Goal: Task Accomplishment & Management: Use online tool/utility

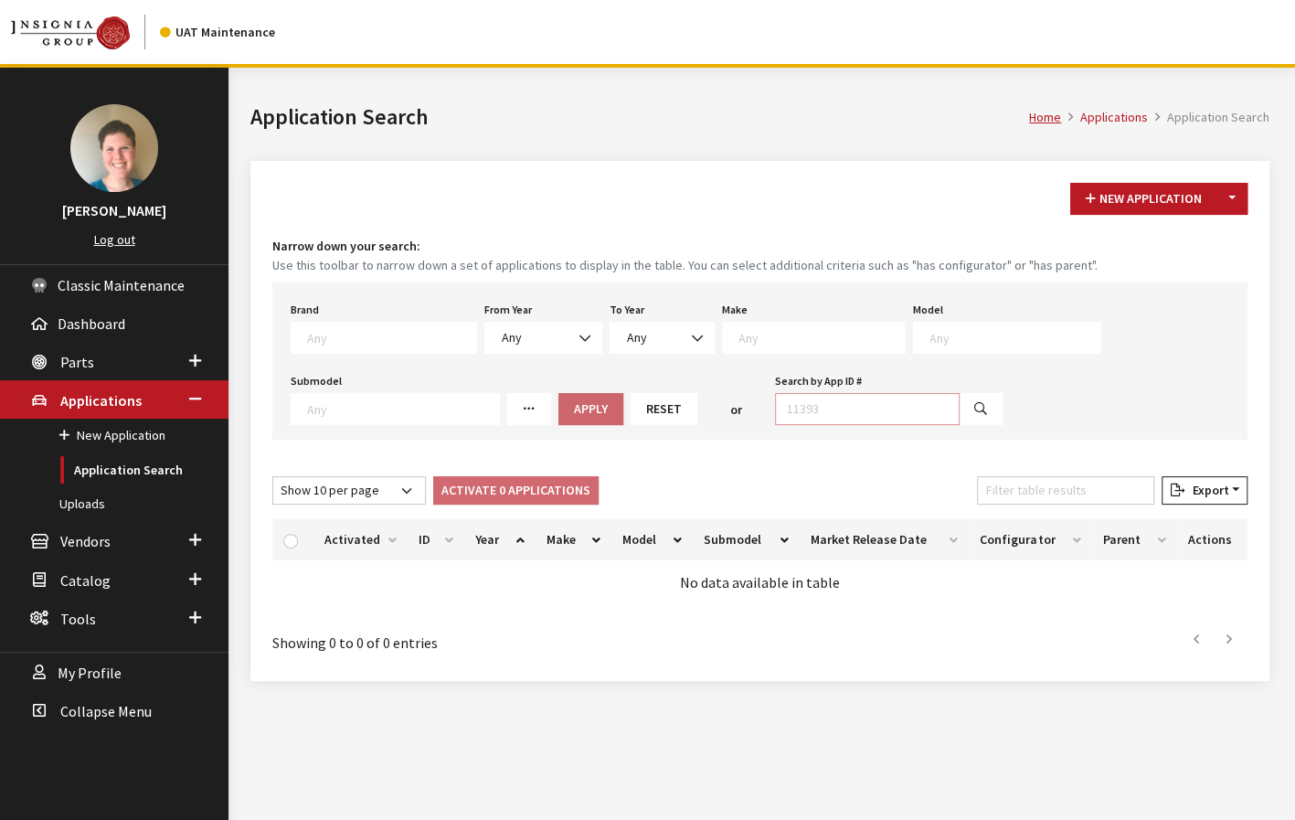
click at [860, 410] on input "Search by App ID #" at bounding box center [867, 409] width 185 height 32
type input "30516"
select select
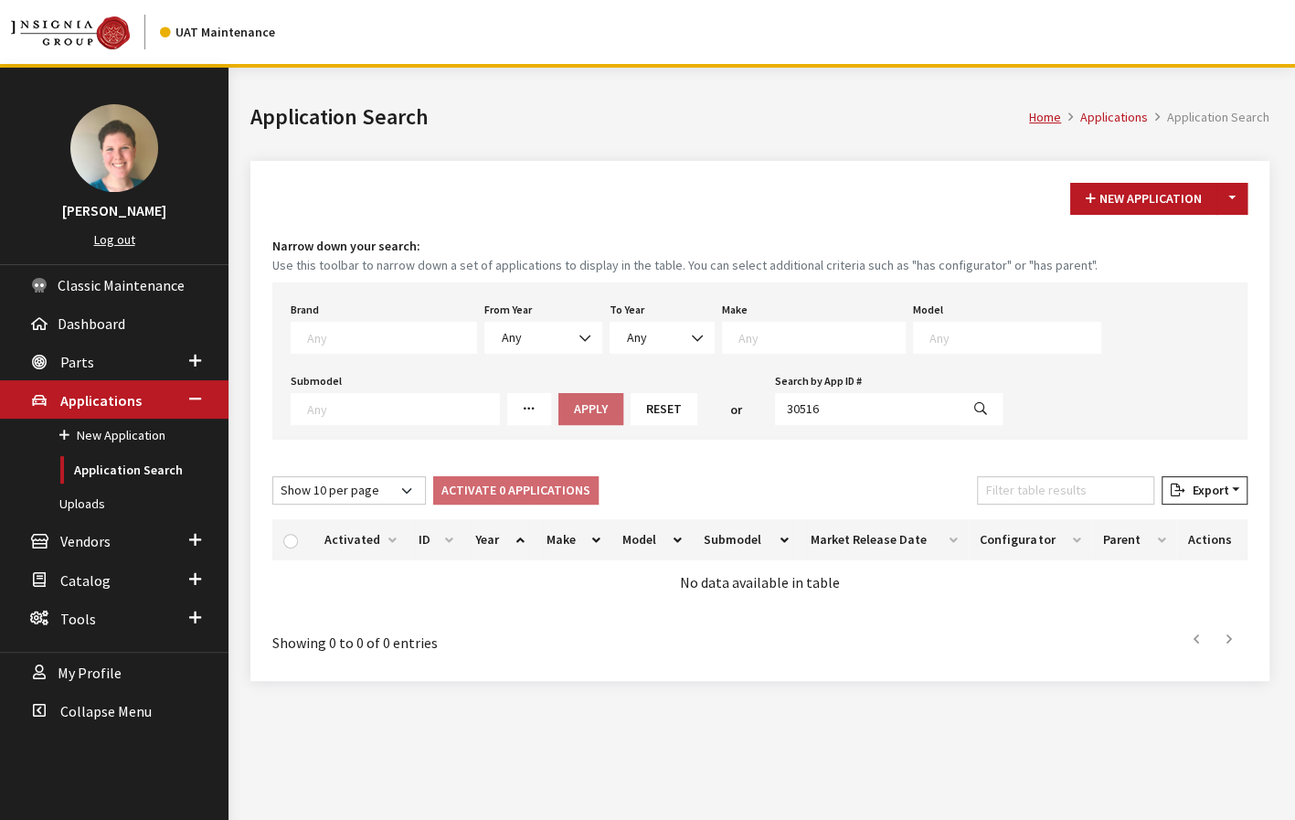
select select
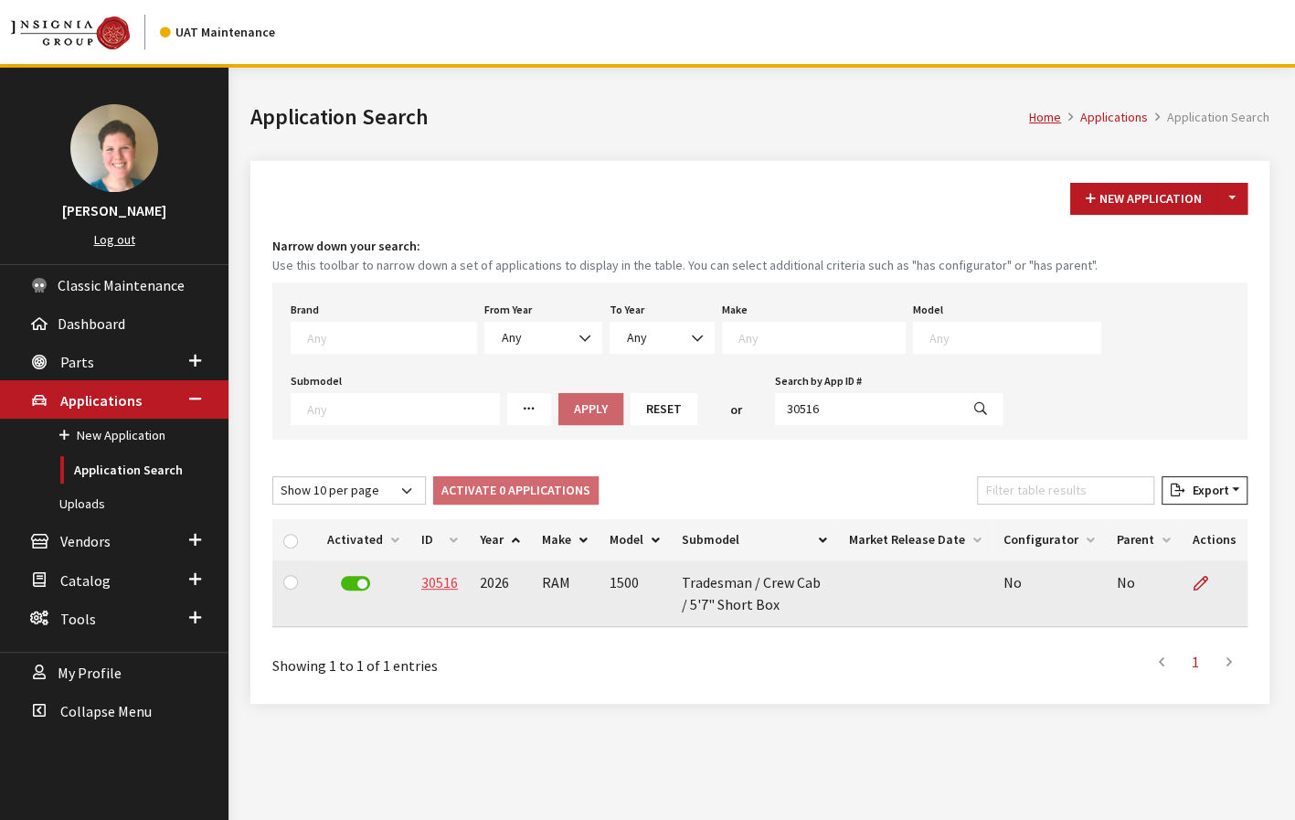
click at [441, 582] on link "30516" at bounding box center [439, 582] width 37 height 18
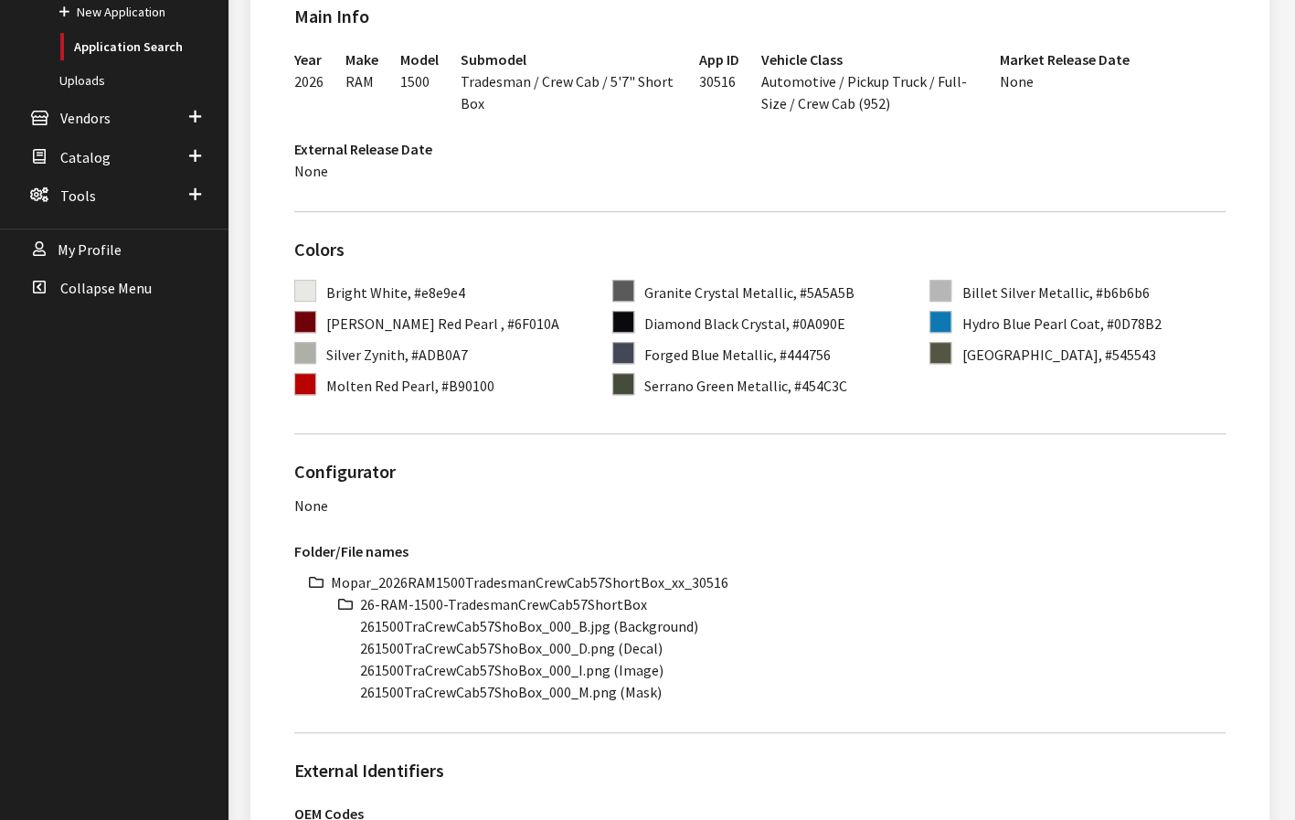
scroll to position [457, 0]
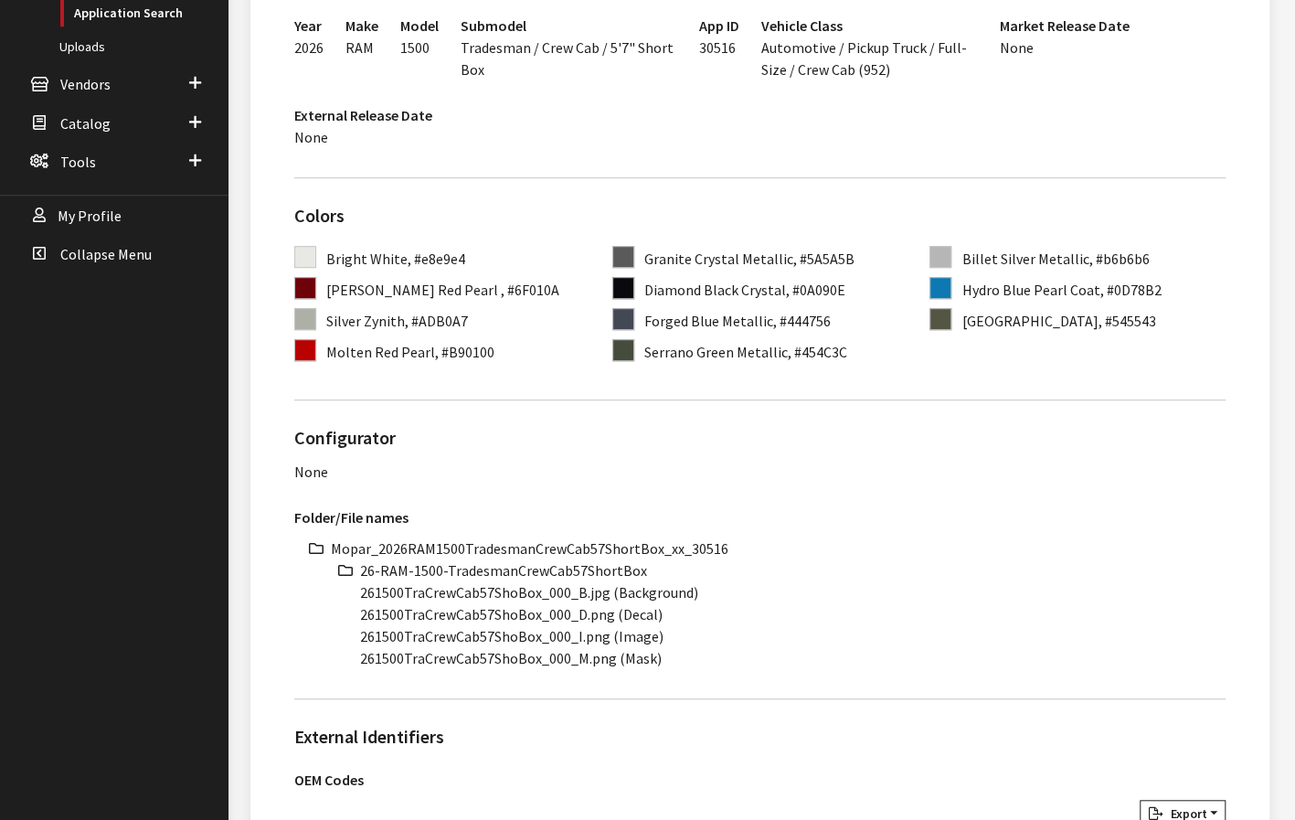
click at [540, 540] on li "Mopar_2026RAM1500TradesmanCrewCab57ShortBox_xx_30516" at bounding box center [778, 549] width 895 height 22
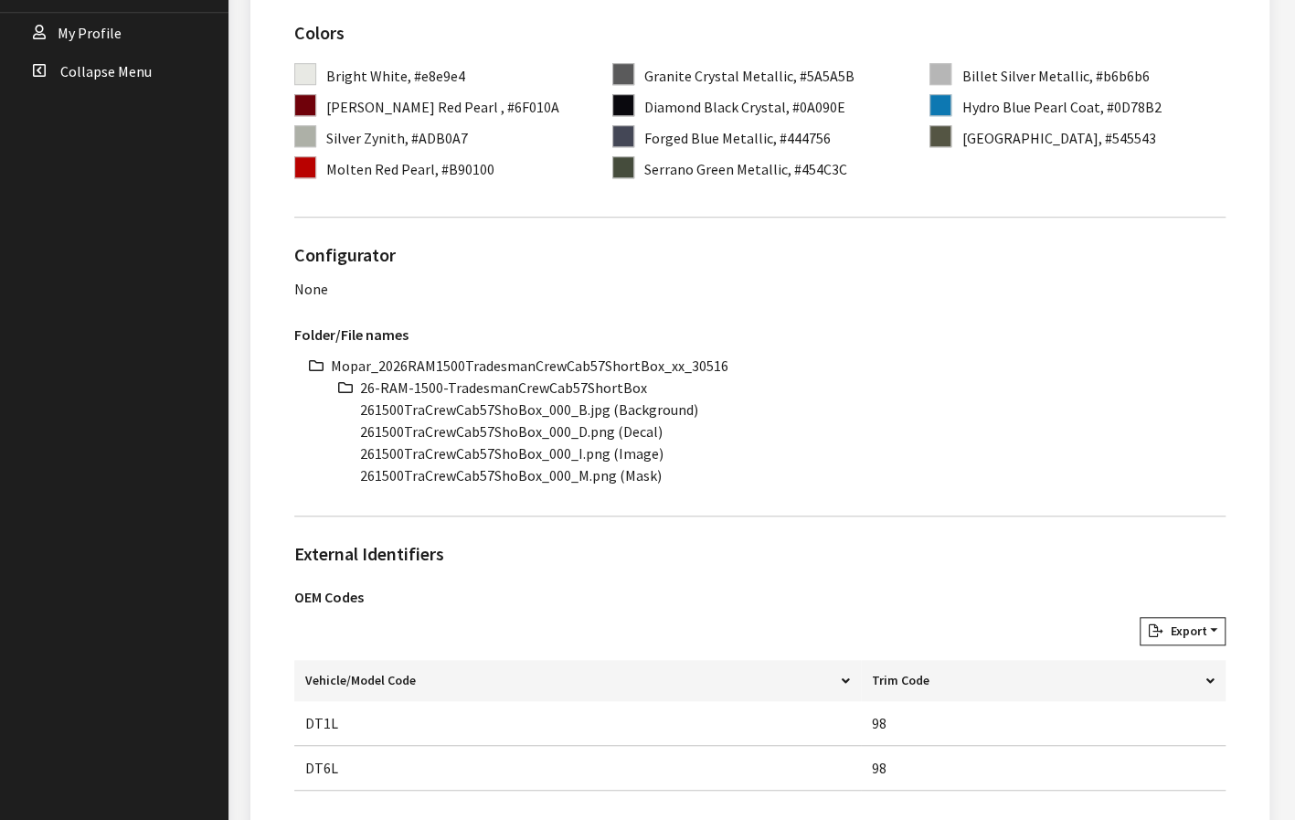
click at [810, 456] on li "261500TraCrewCab57ShoBox_000_I.png (Image)" at bounding box center [793, 453] width 866 height 22
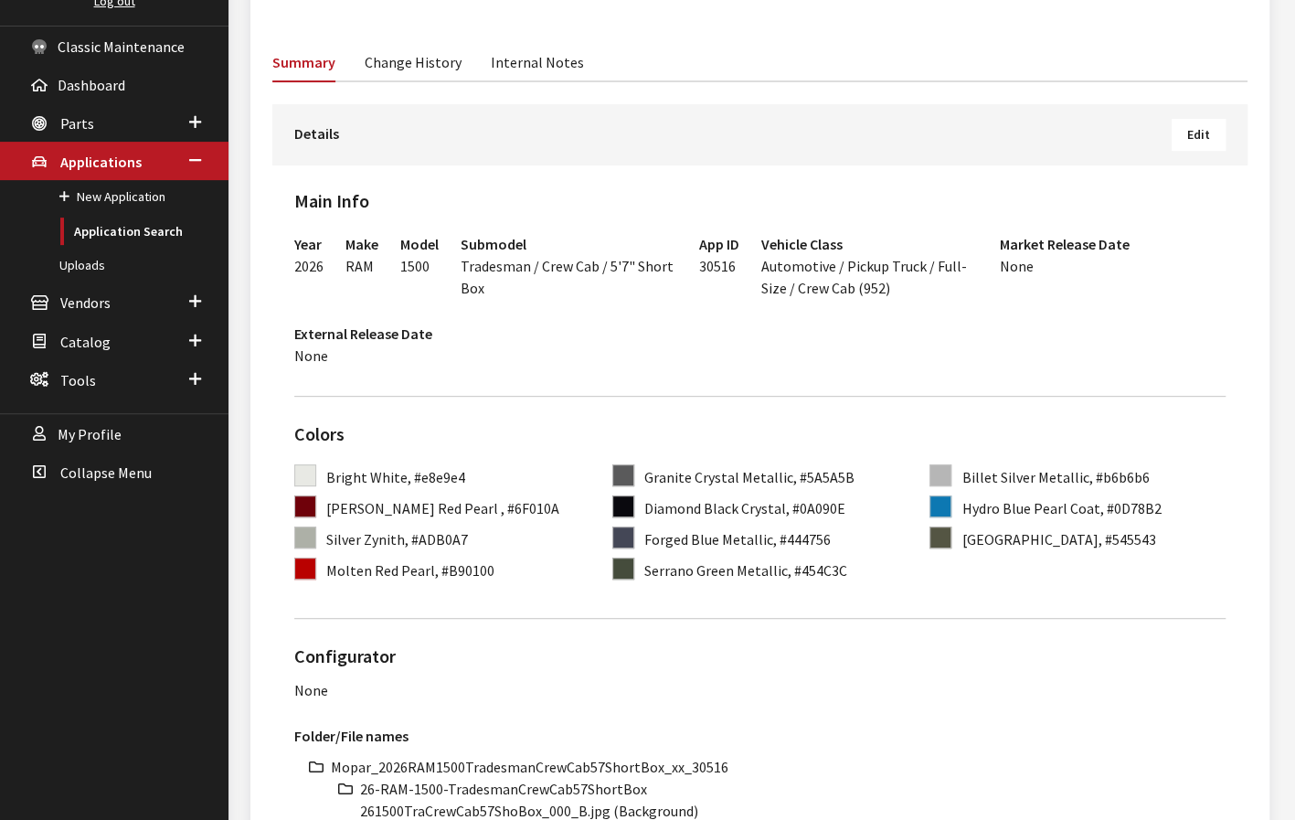
scroll to position [183, 0]
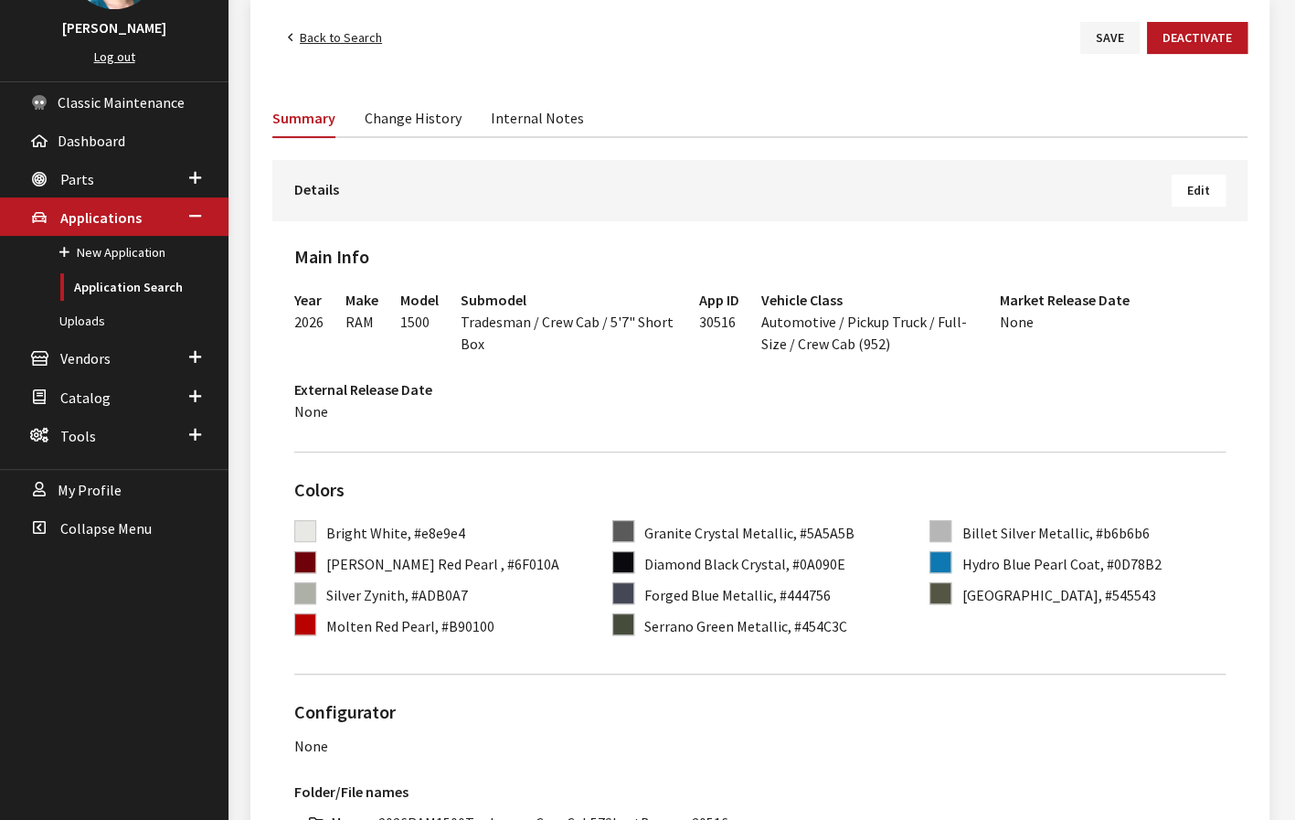
click at [1205, 190] on span "Edit" at bounding box center [1198, 190] width 23 height 16
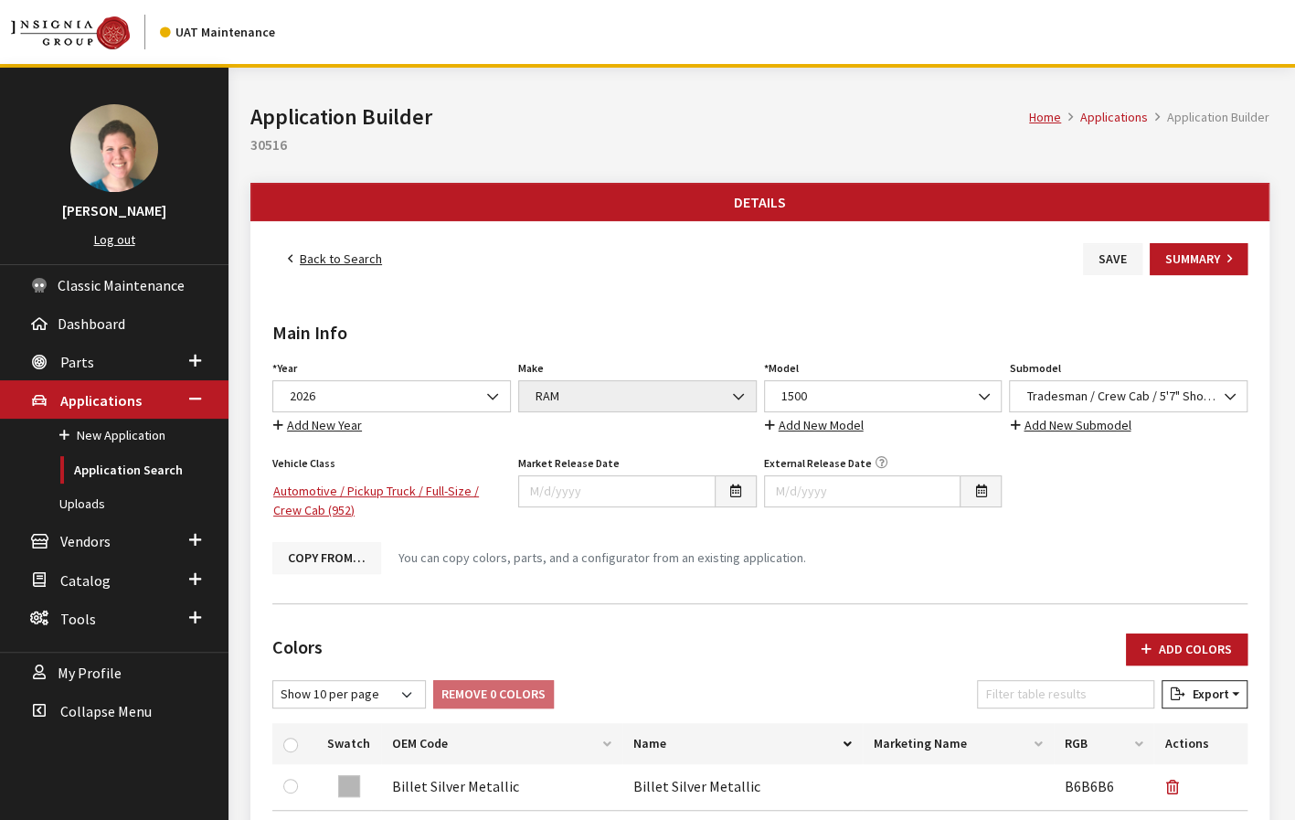
click at [325, 553] on button "Copy From…" at bounding box center [326, 558] width 109 height 32
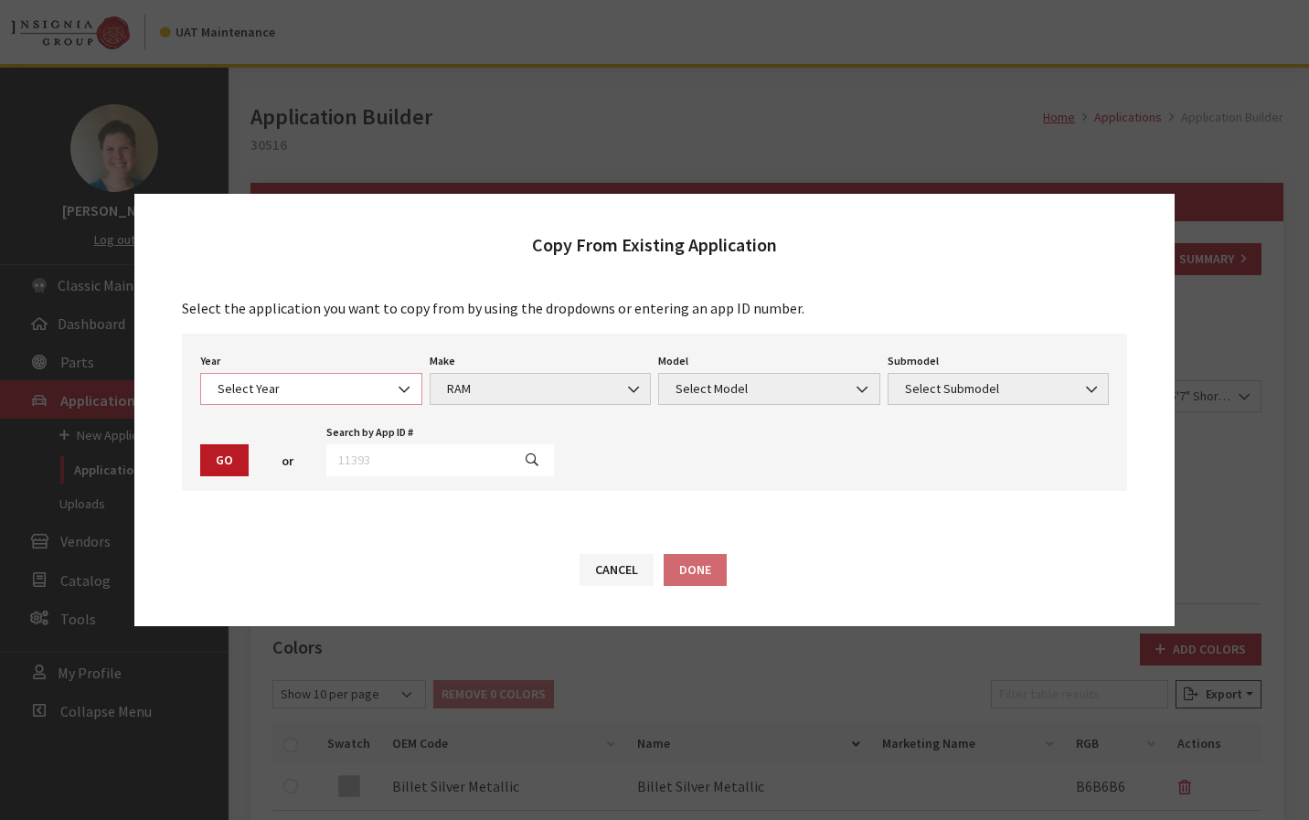
click at [335, 387] on span "Select Year" at bounding box center [311, 388] width 198 height 19
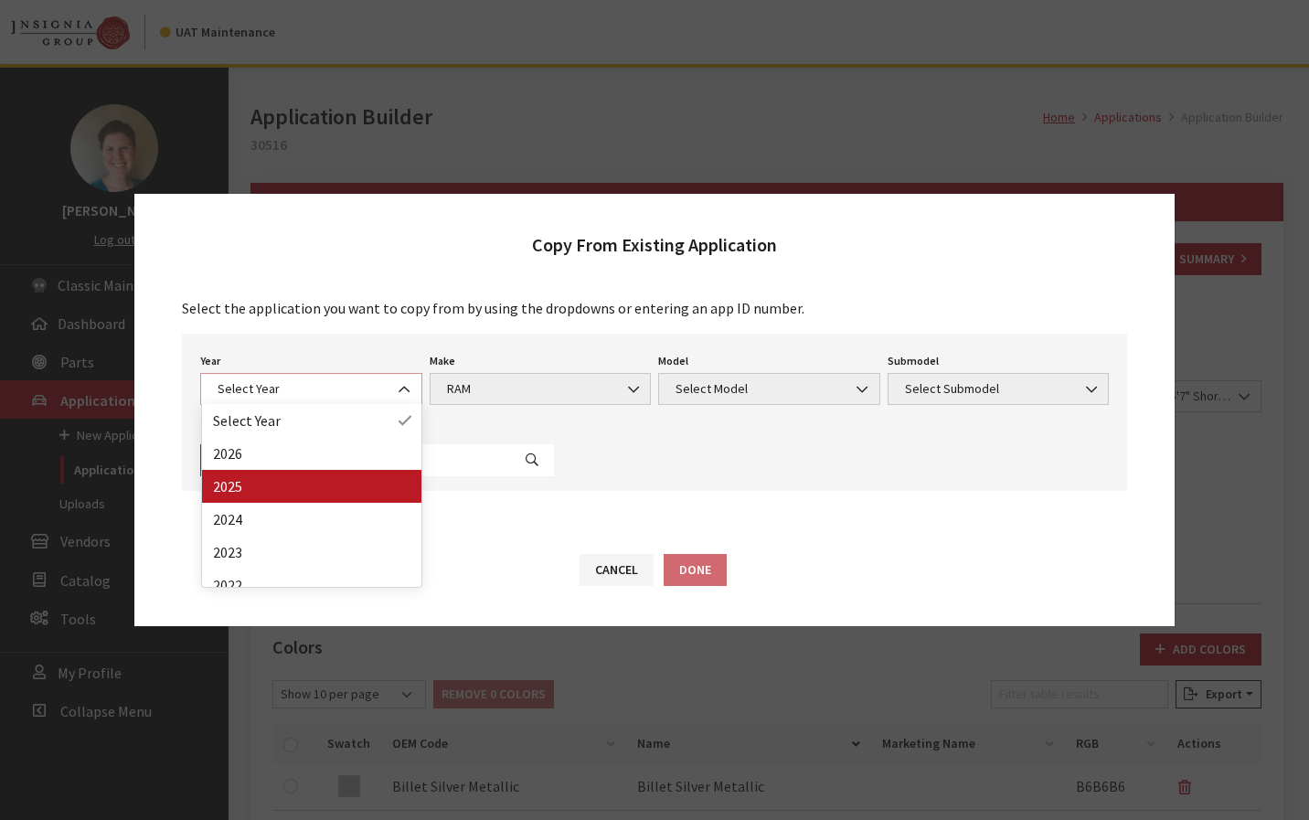
select select "43"
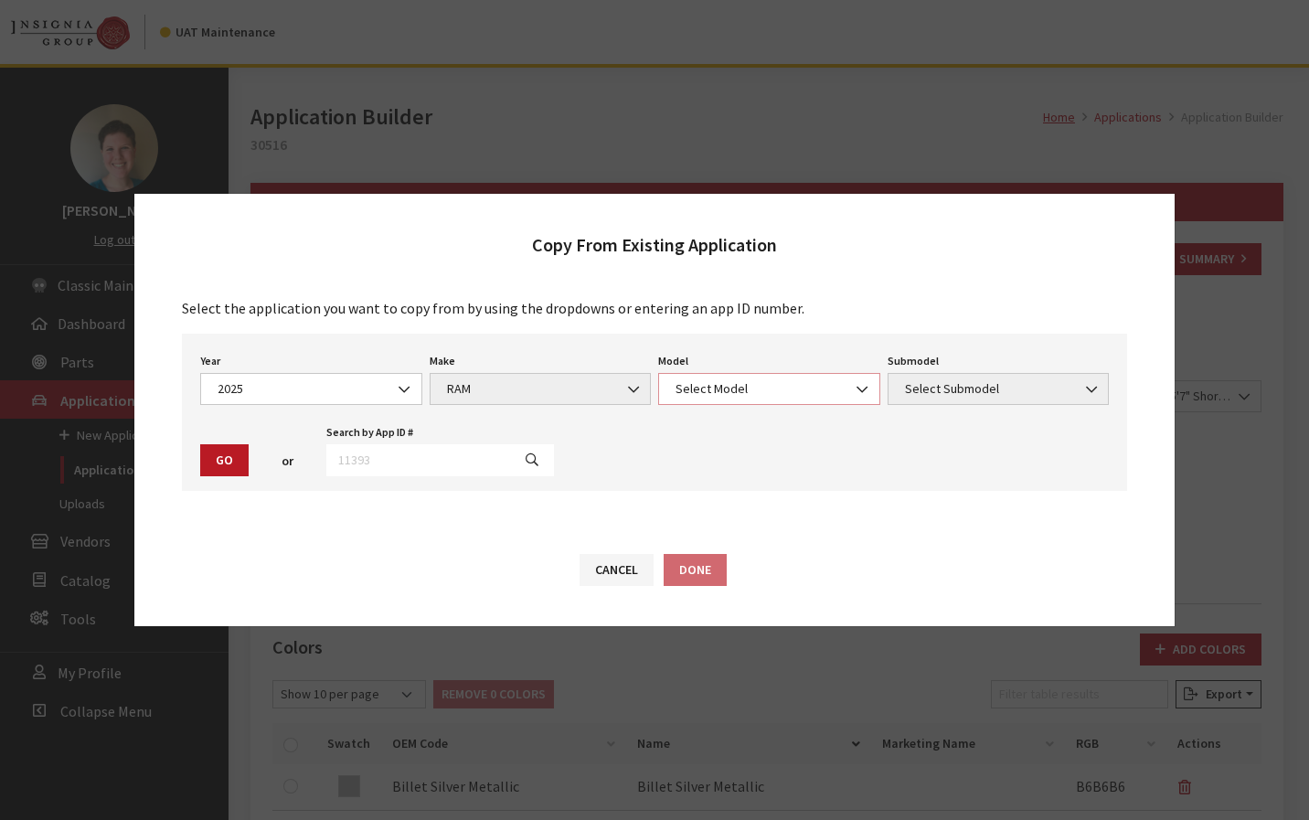
click at [834, 382] on span "Select Model" at bounding box center [769, 388] width 198 height 19
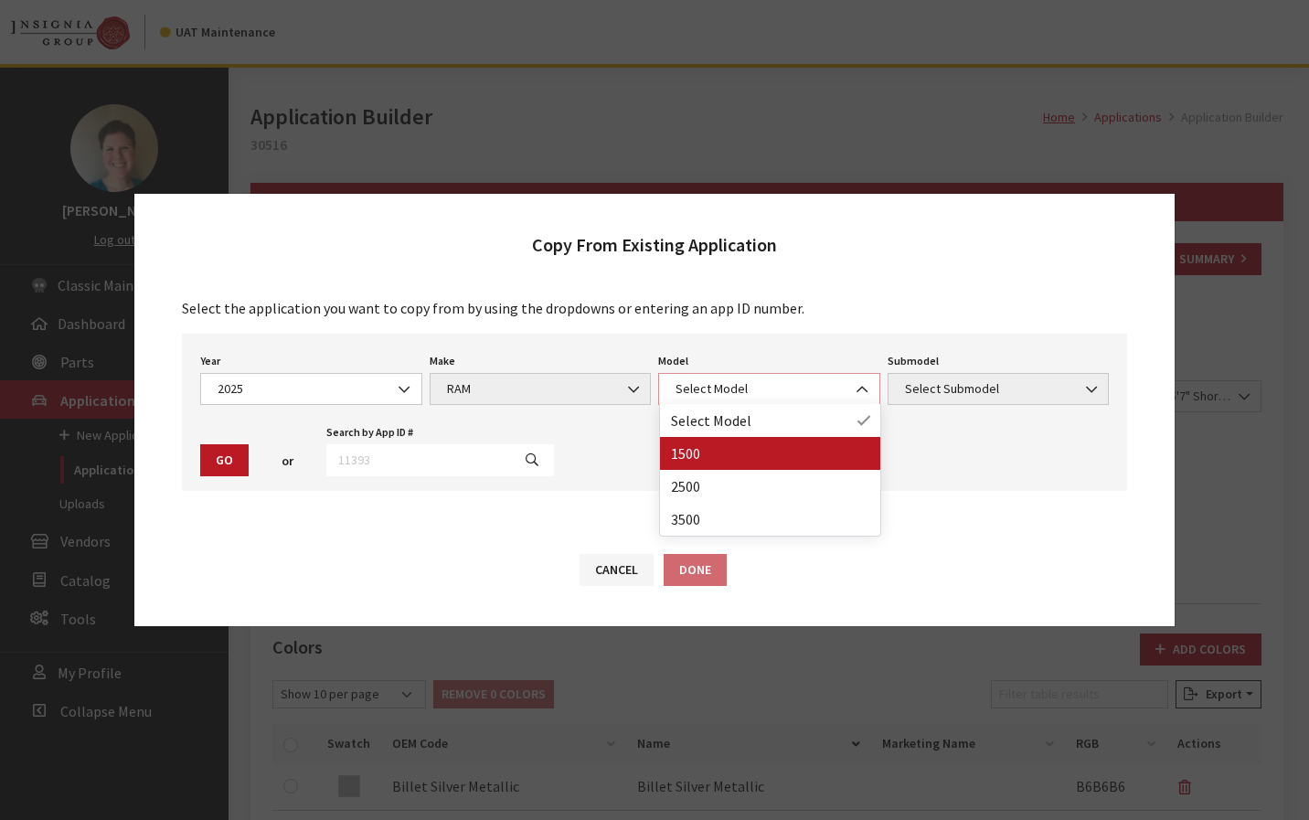
select select "1113"
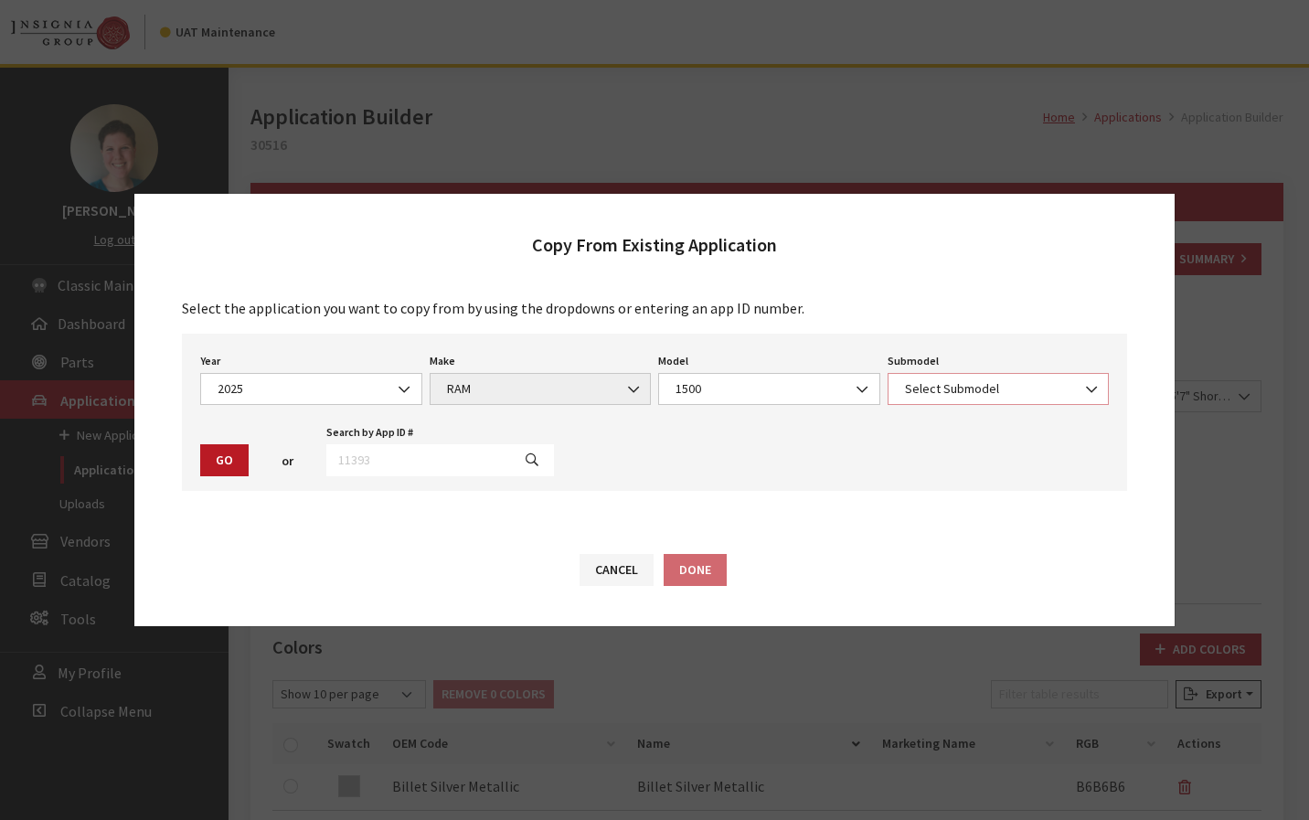
click at [1044, 397] on span "Select Submodel" at bounding box center [999, 388] width 198 height 19
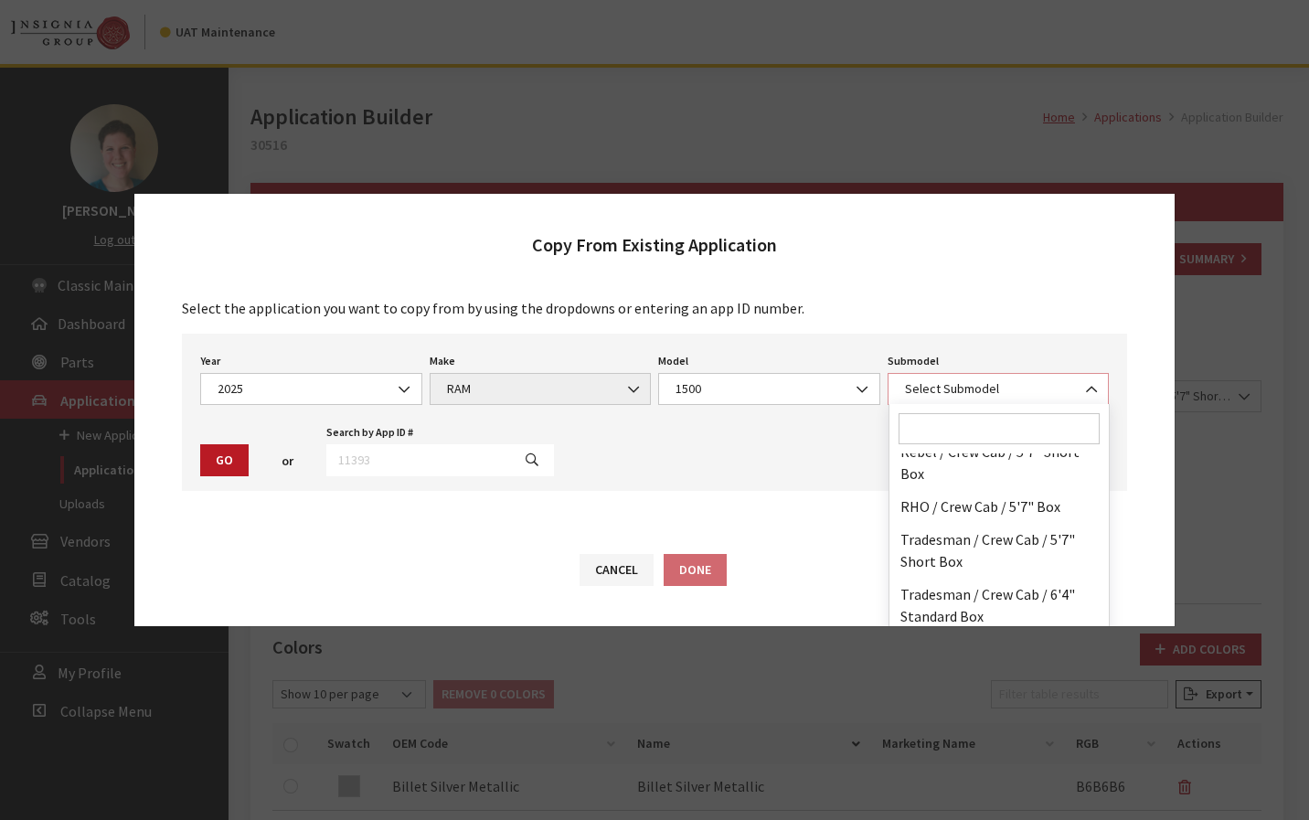
scroll to position [548, 0]
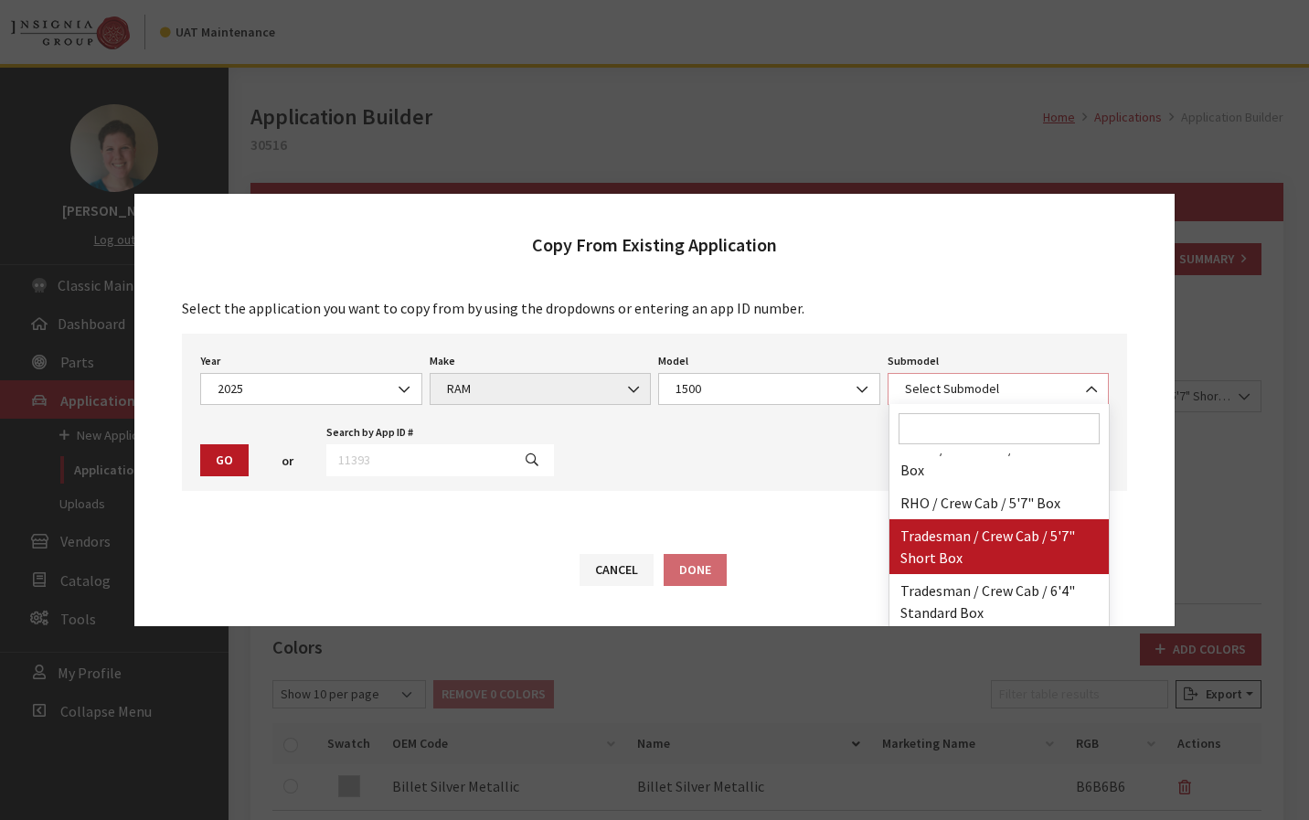
select select "3020"
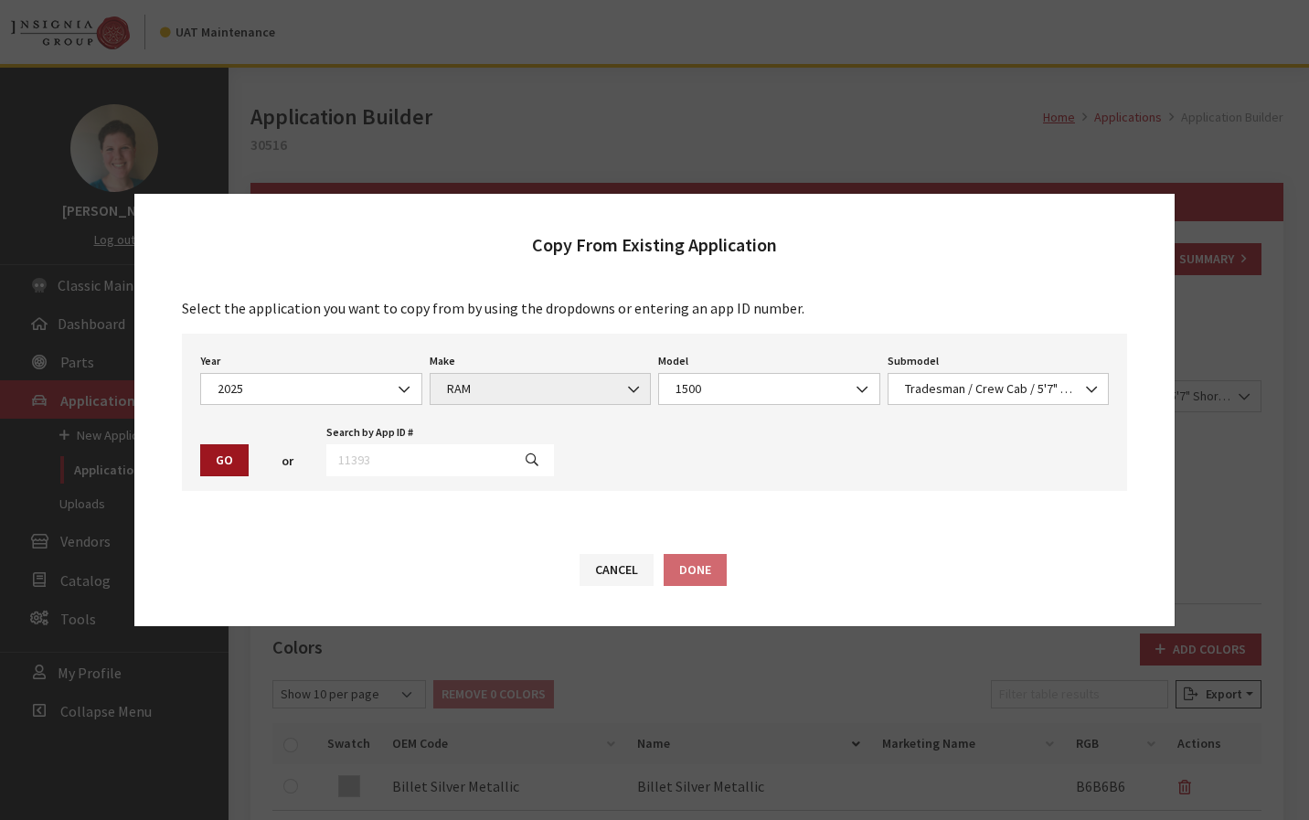
click at [204, 465] on button "Go" at bounding box center [224, 460] width 48 height 32
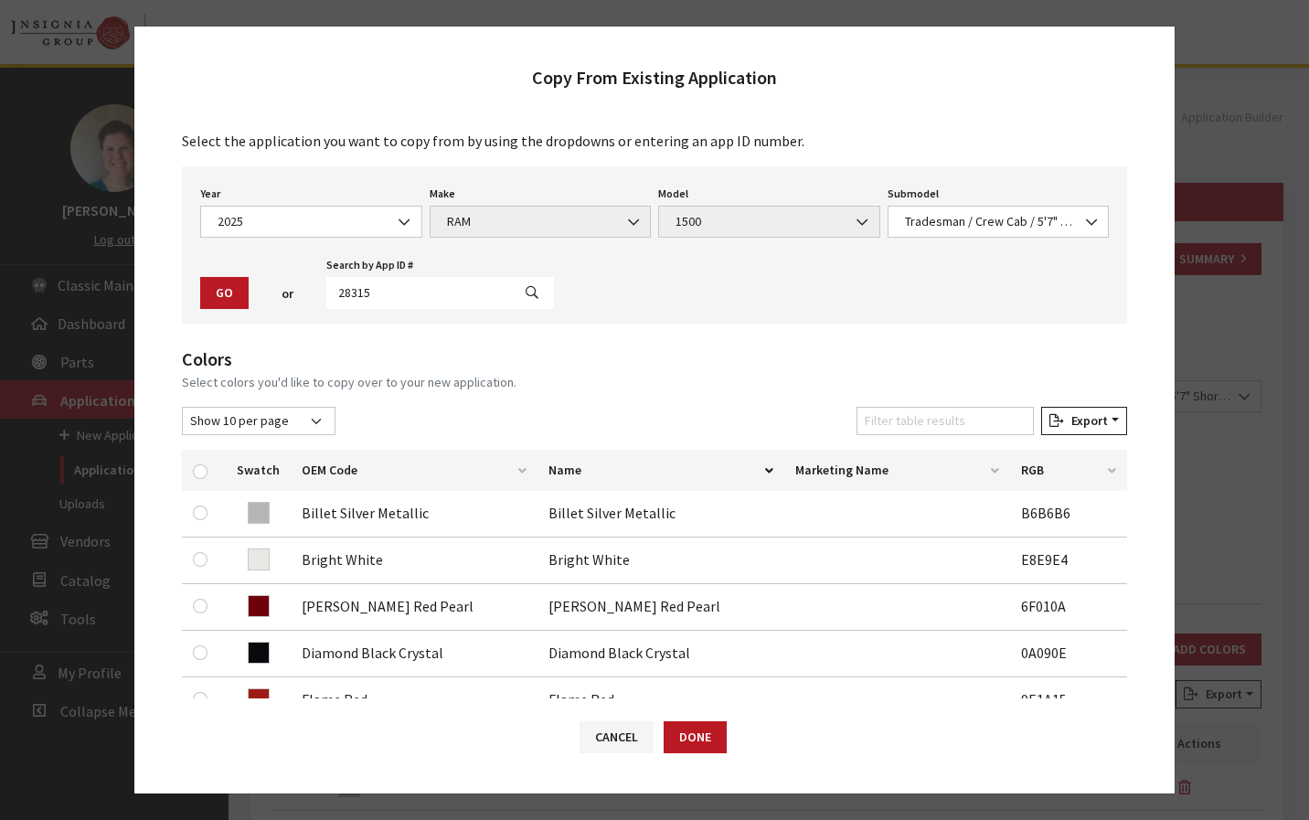
scroll to position [435, 0]
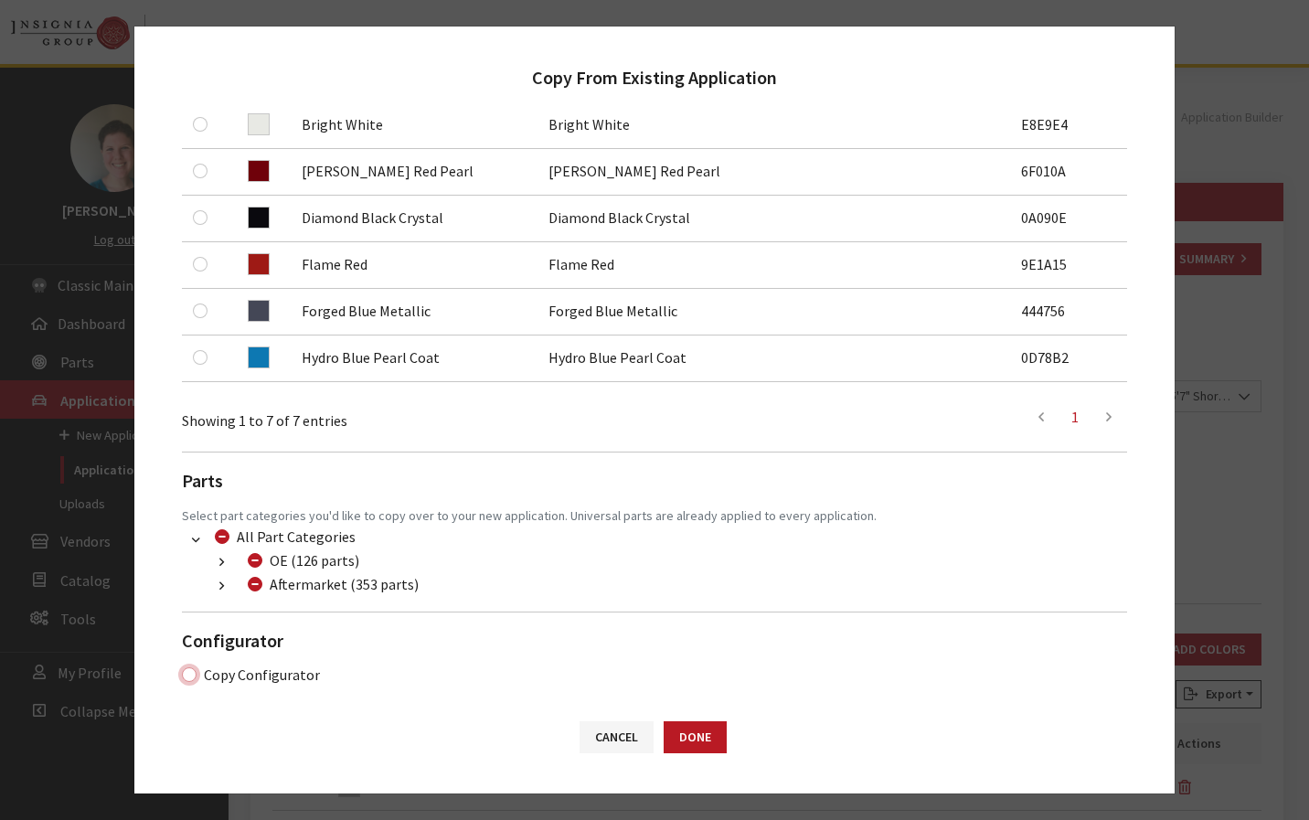
click at [188, 670] on input "Copy Configurator" at bounding box center [189, 674] width 15 height 15
checkbox input "true"
click at [698, 740] on button "Done" at bounding box center [695, 737] width 63 height 32
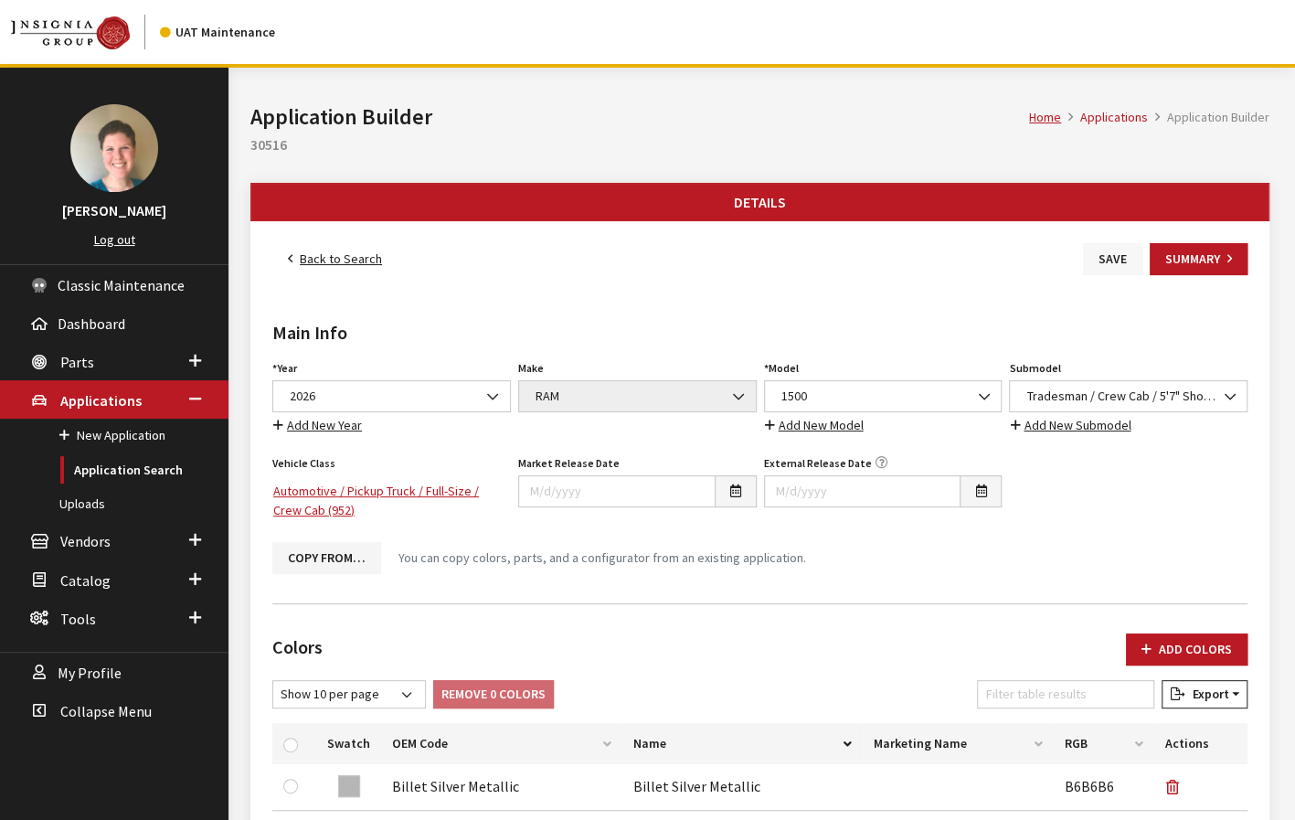
click at [1103, 262] on button "Save" at bounding box center [1112, 259] width 59 height 32
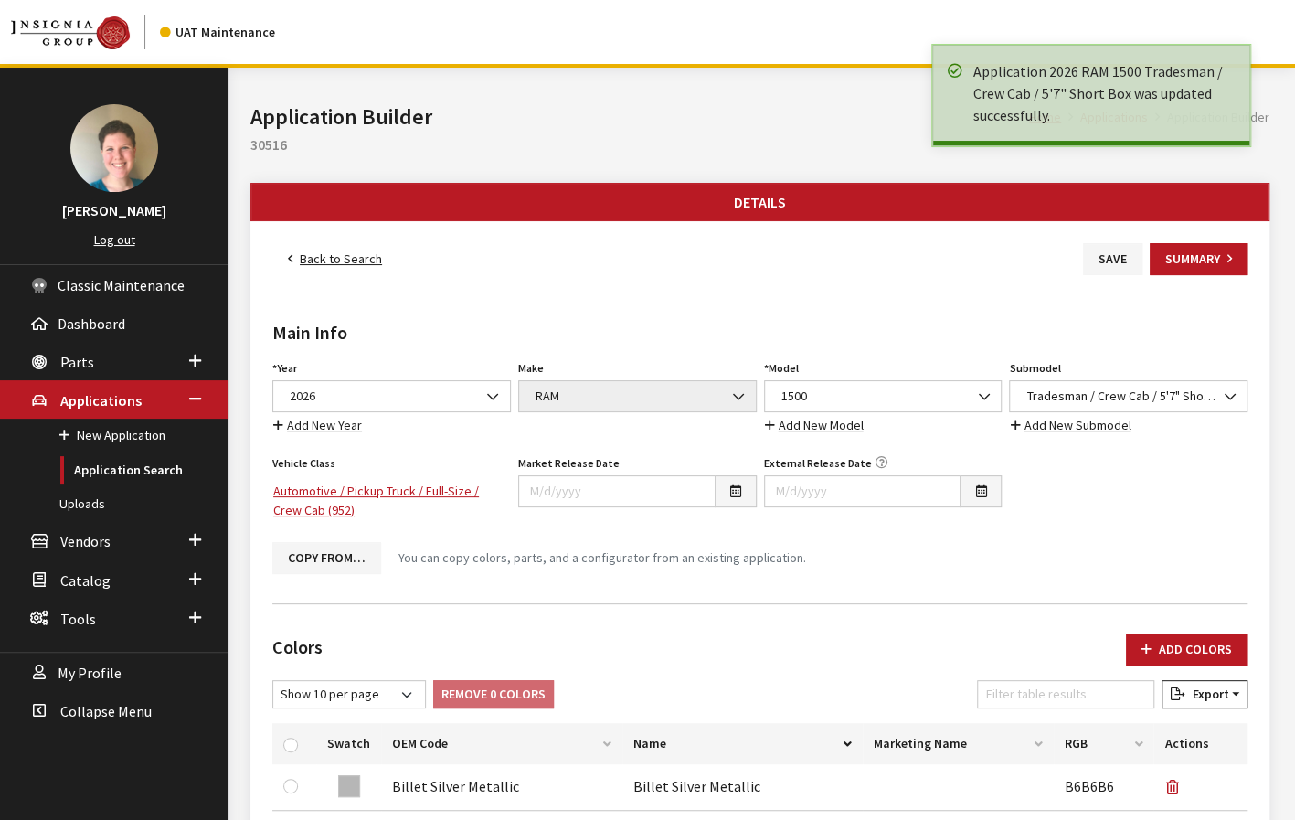
click at [364, 256] on link "Back to Search" at bounding box center [334, 259] width 125 height 32
